Goal: Use online tool/utility: Use online tool/utility

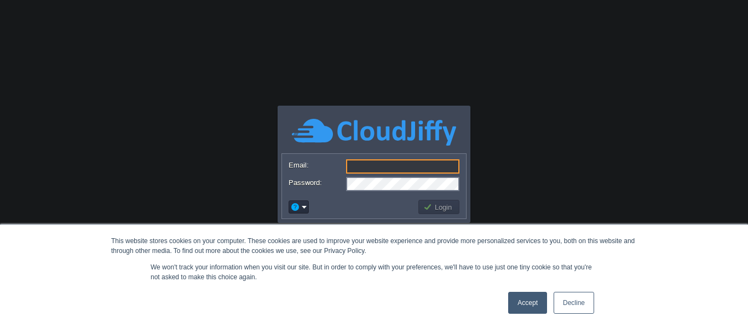
click at [403, 163] on input "Email:" at bounding box center [402, 166] width 113 height 14
click at [384, 171] on input "Email:" at bounding box center [402, 166] width 113 height 14
type input "[EMAIL_ADDRESS][DOMAIN_NAME]"
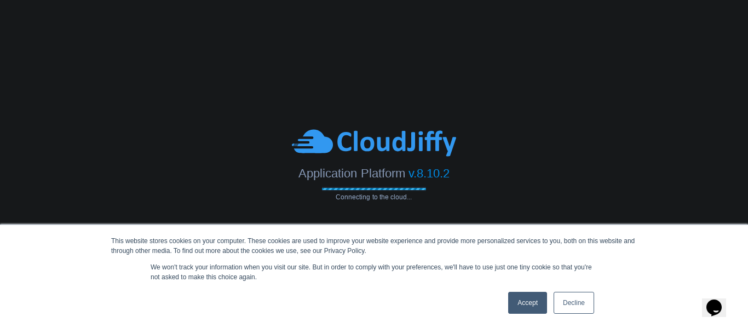
click at [537, 309] on link "Accept" at bounding box center [527, 303] width 39 height 22
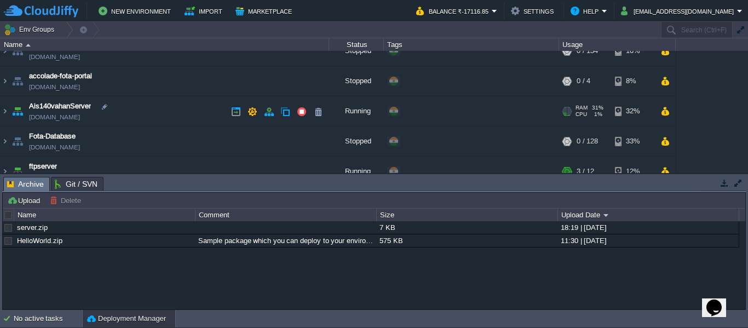
scroll to position [54, 0]
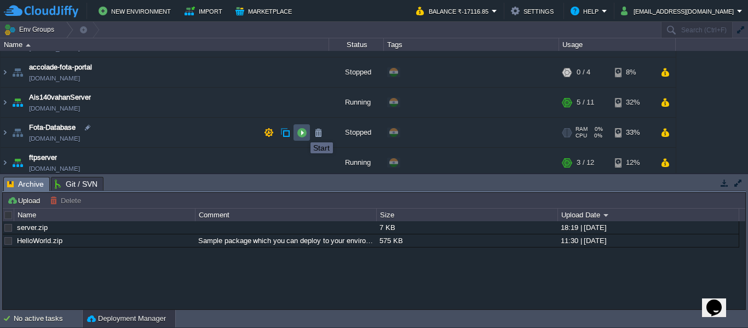
click at [302, 133] on button "button" at bounding box center [302, 133] width 10 height 10
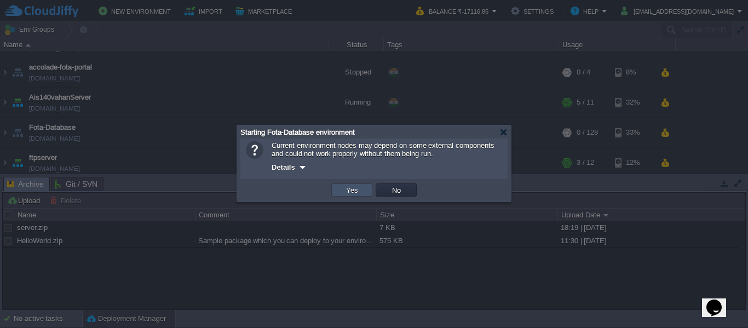
click at [348, 195] on button "Yes" at bounding box center [352, 190] width 19 height 10
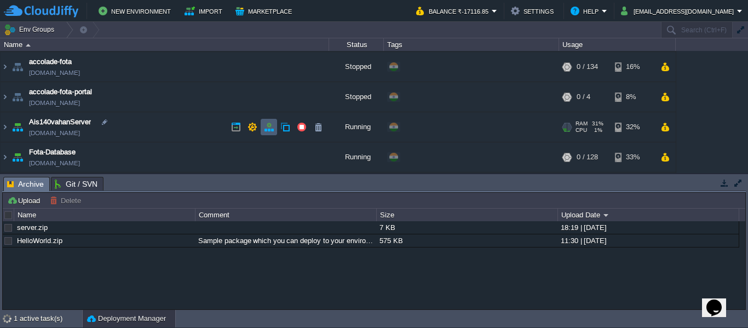
scroll to position [28, 0]
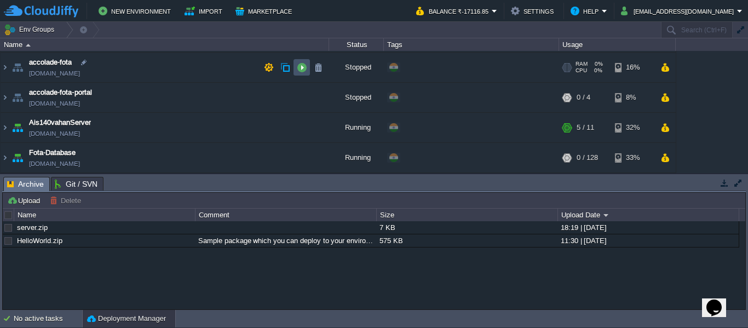
click at [301, 72] on button "button" at bounding box center [302, 67] width 10 height 10
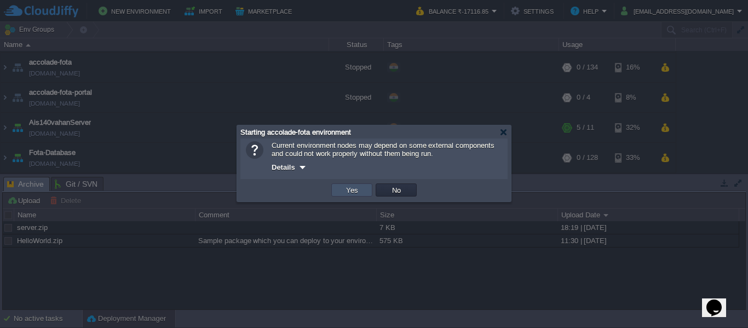
click at [354, 189] on button "Yes" at bounding box center [352, 190] width 19 height 10
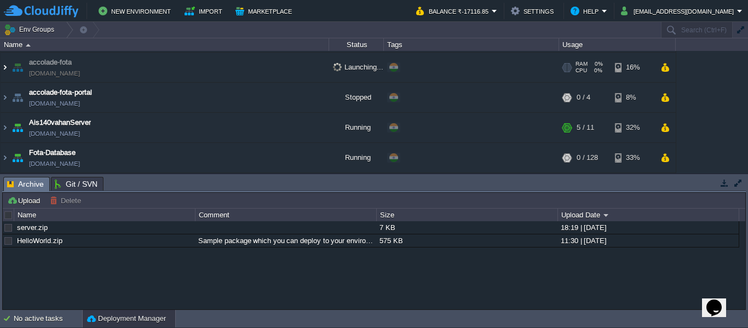
click at [4, 68] on img at bounding box center [5, 68] width 9 height 30
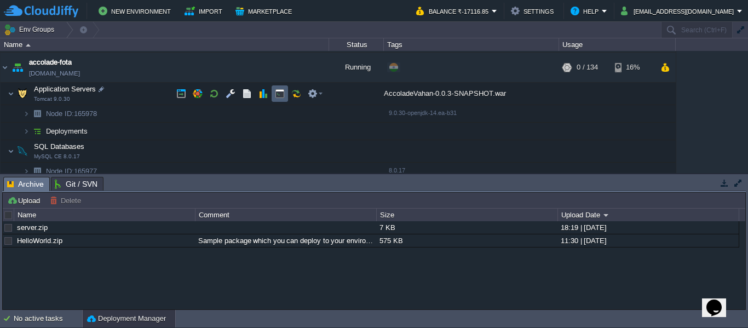
click at [277, 98] on button "button" at bounding box center [280, 94] width 10 height 10
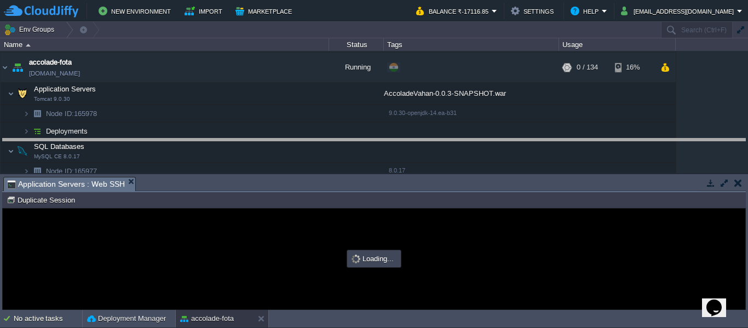
drag, startPoint x: 269, startPoint y: 183, endPoint x: 282, endPoint y: 115, distance: 69.5
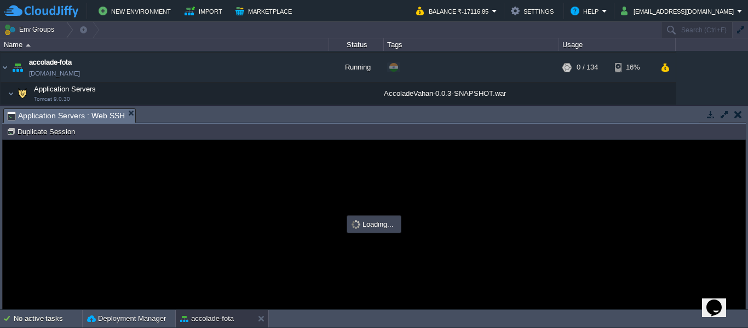
scroll to position [0, 0]
type input "#000000"
